Goal: Task Accomplishment & Management: Manage account settings

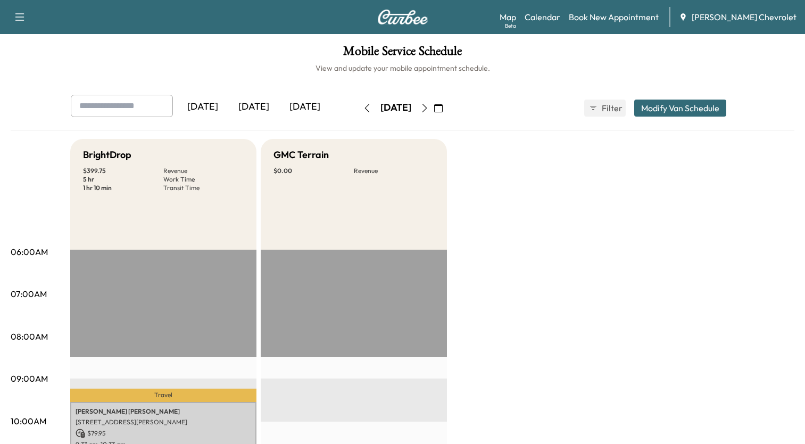
scroll to position [53, 0]
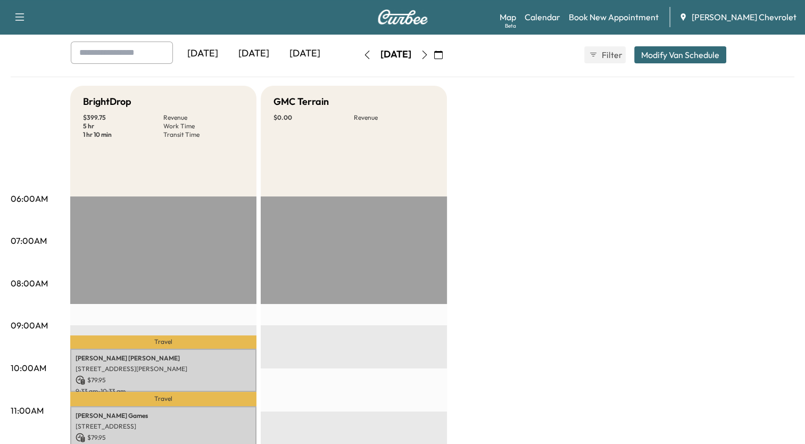
click at [443, 53] on icon "button" at bounding box center [438, 55] width 9 height 9
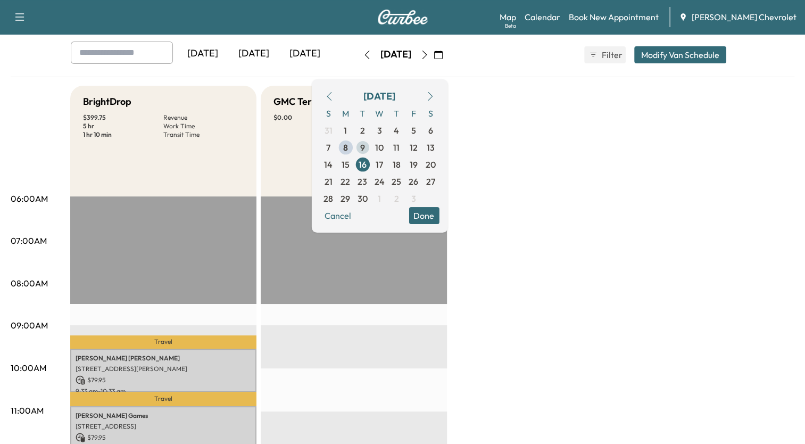
click at [365, 146] on span "9" at bounding box center [362, 147] width 5 height 13
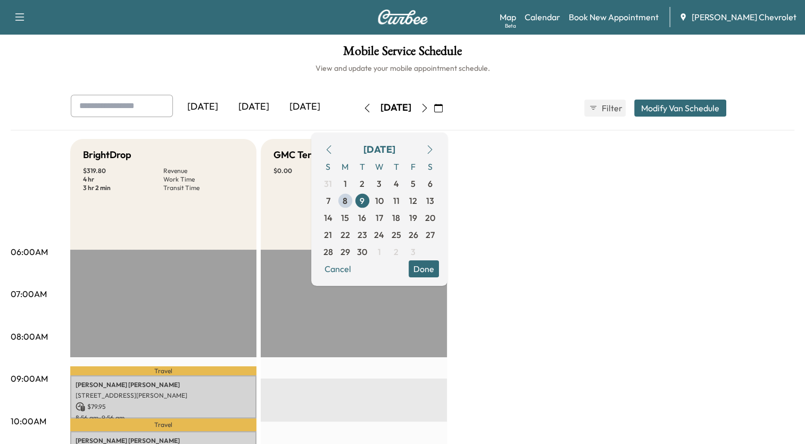
click at [439, 266] on button "Done" at bounding box center [424, 268] width 30 height 17
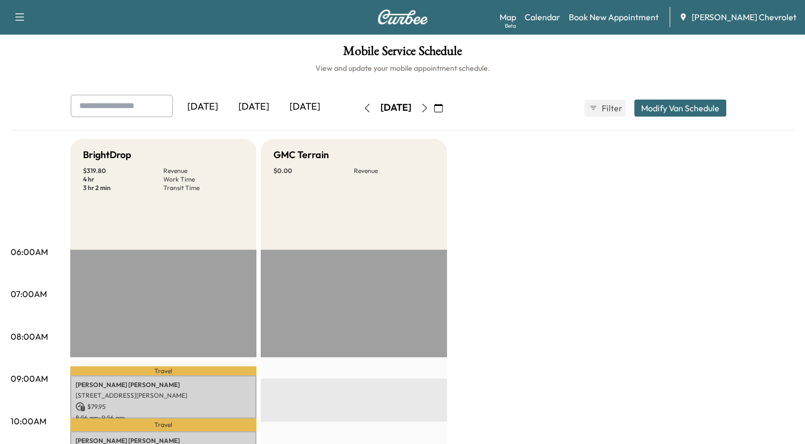
click at [429, 107] on icon "button" at bounding box center [424, 108] width 9 height 9
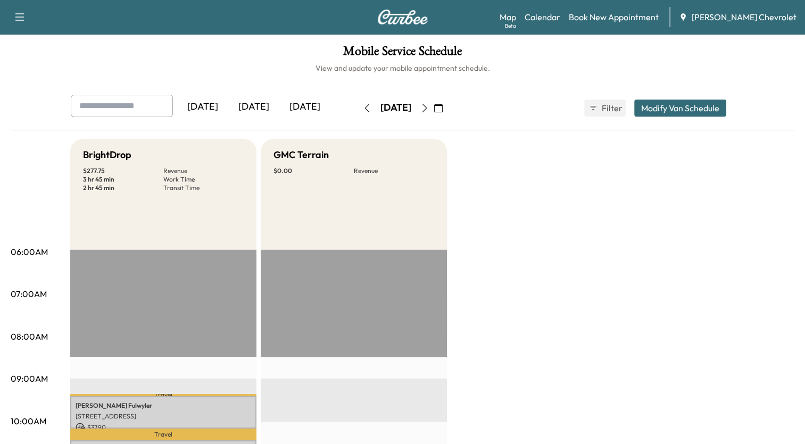
click at [429, 107] on icon "button" at bounding box center [424, 108] width 9 height 9
